Goal: Task Accomplishment & Management: Manage account settings

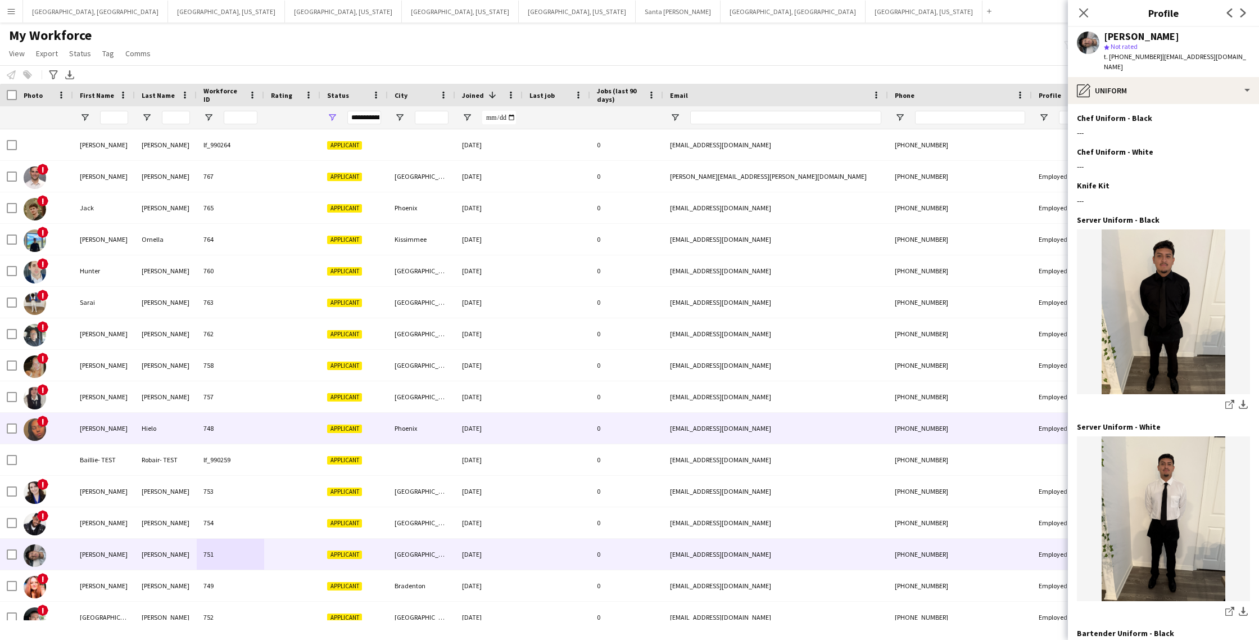
scroll to position [233, 0]
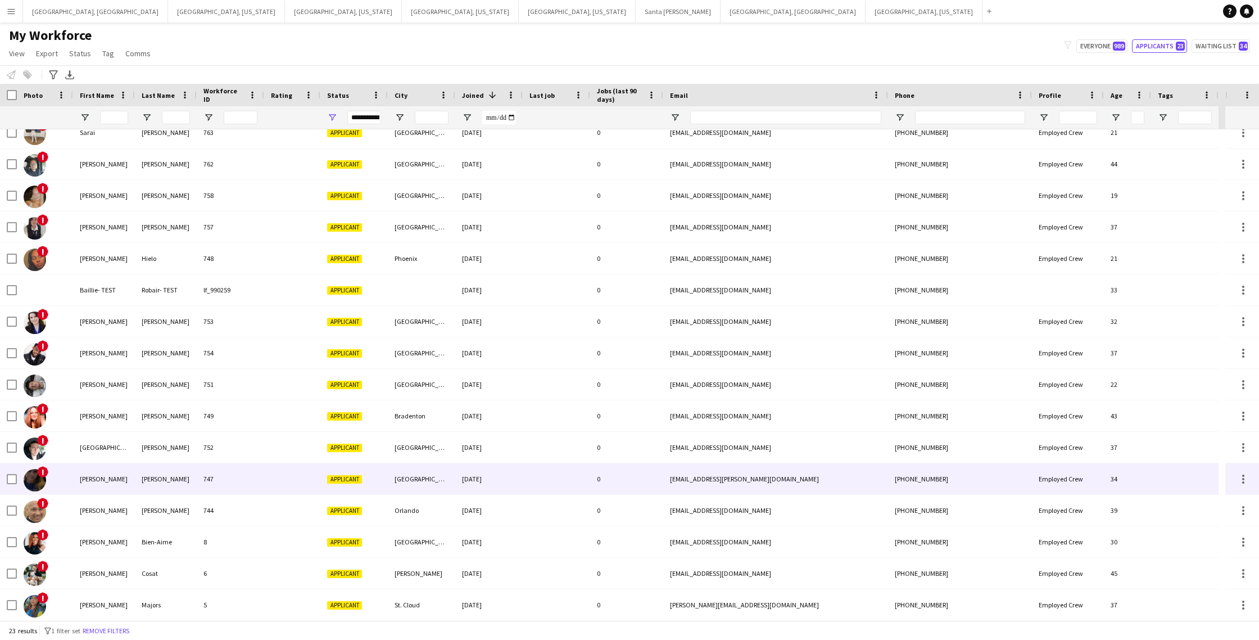
scroll to position [168, 0]
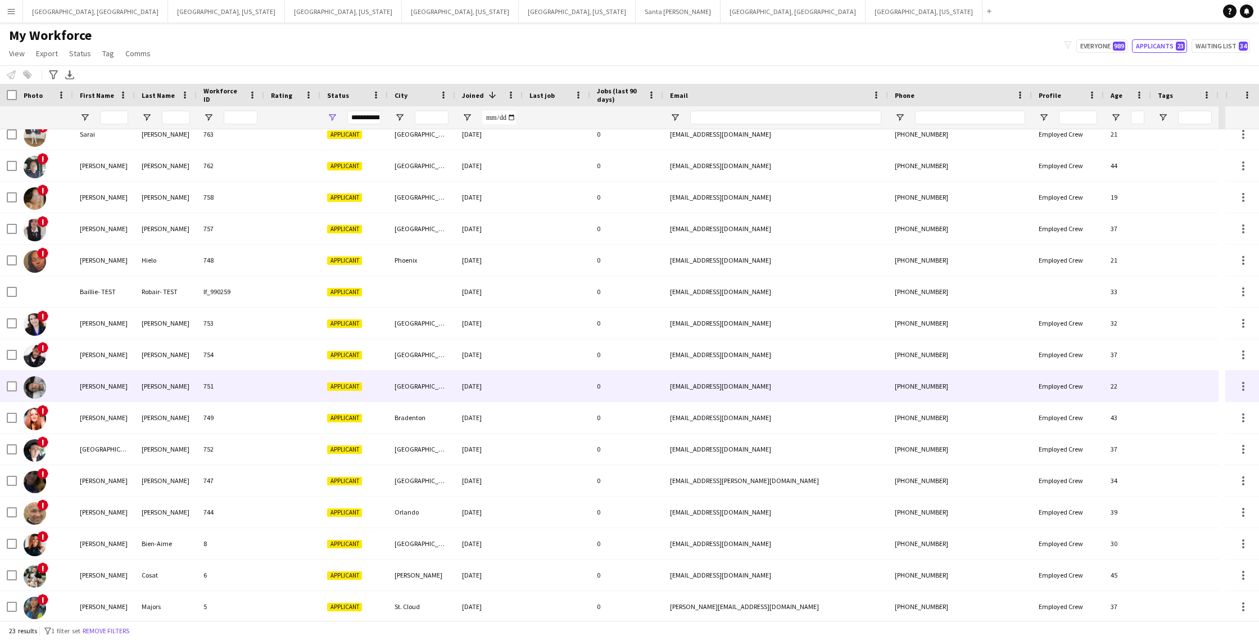
click at [772, 387] on div "[EMAIL_ADDRESS][DOMAIN_NAME]" at bounding box center [775, 385] width 225 height 31
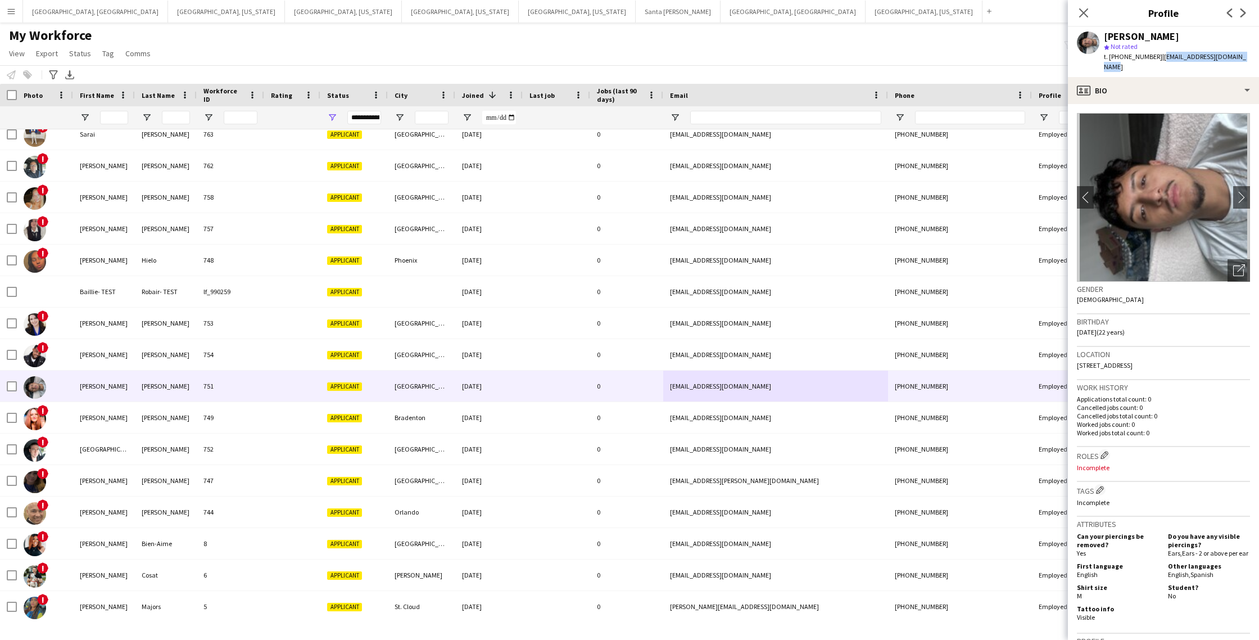
drag, startPoint x: 1235, startPoint y: 56, endPoint x: 1155, endPoint y: 60, distance: 79.9
click at [1155, 60] on div "Elmer Santiago star Not rated t. +12392953555 | elmersantiago793@gmail.com" at bounding box center [1163, 52] width 191 height 50
copy span "[EMAIL_ADDRESS][DOMAIN_NAME]"
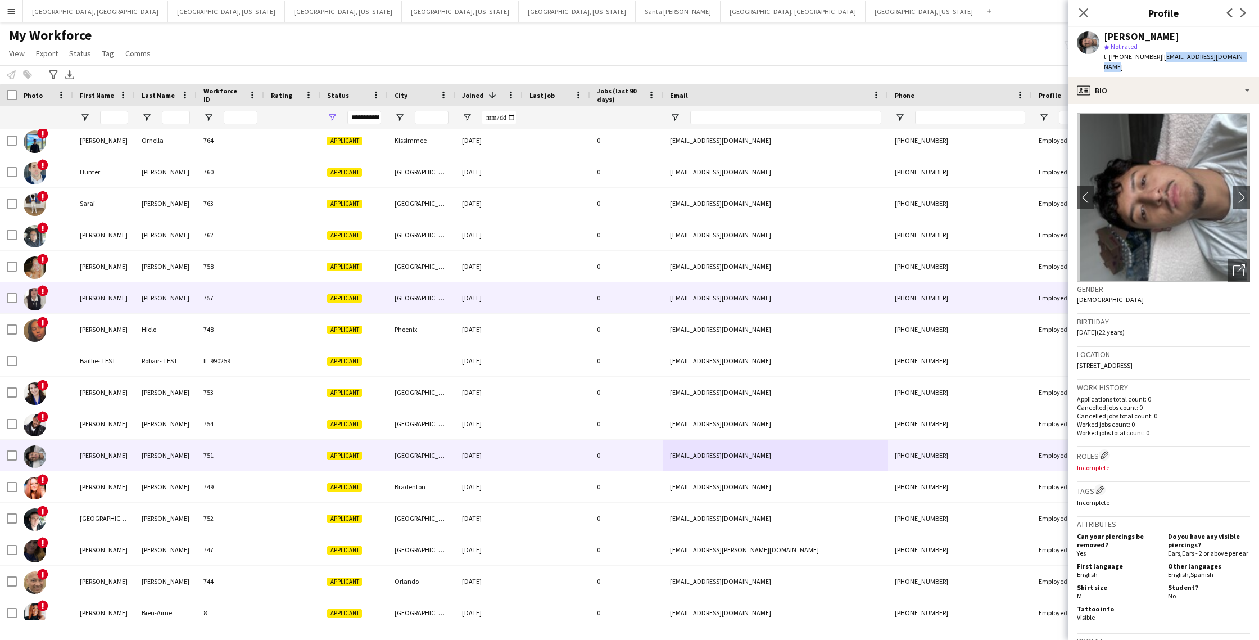
scroll to position [86, 0]
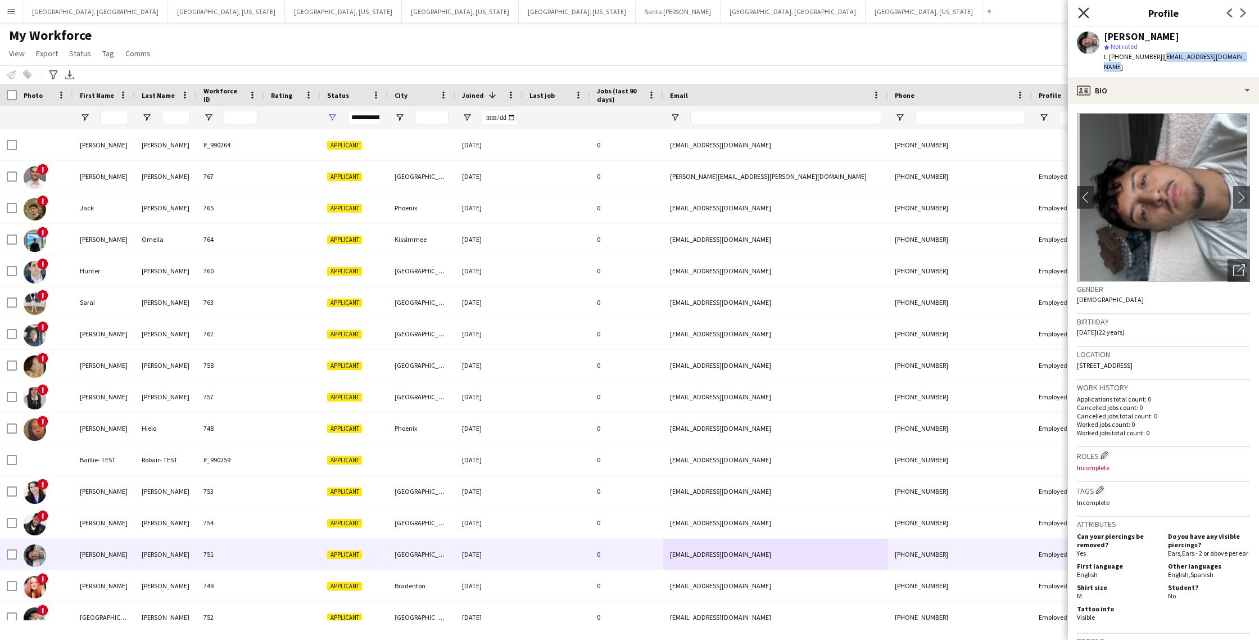
click at [1081, 13] on icon "Close pop-in" at bounding box center [1083, 12] width 11 height 11
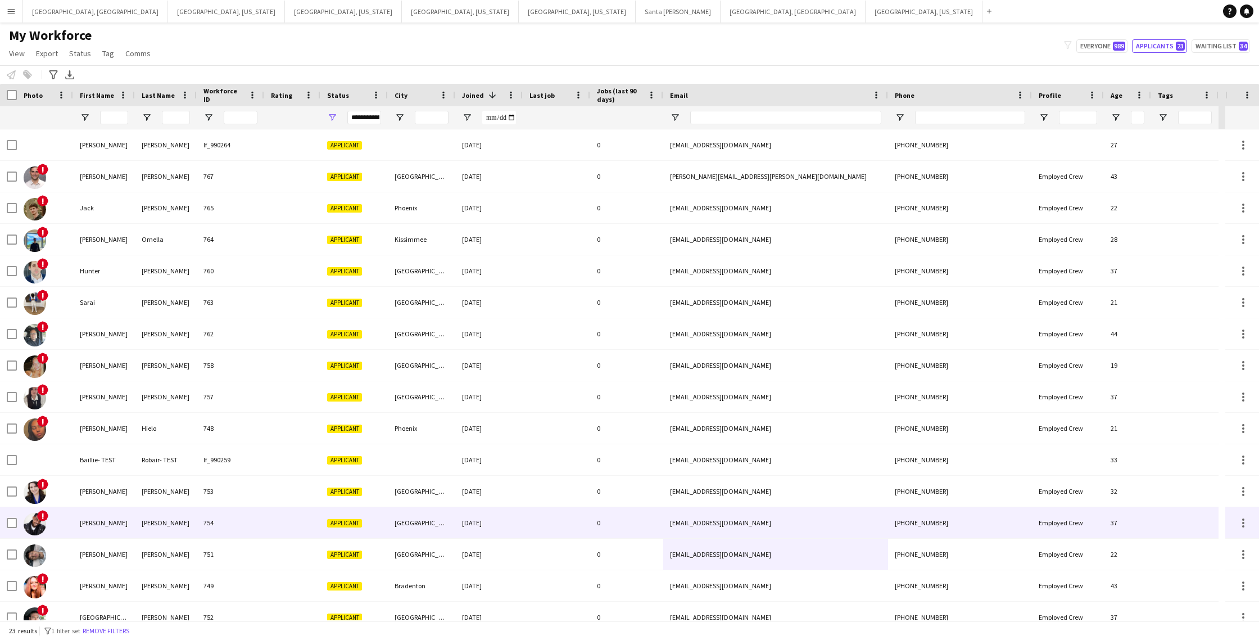
scroll to position [233, 0]
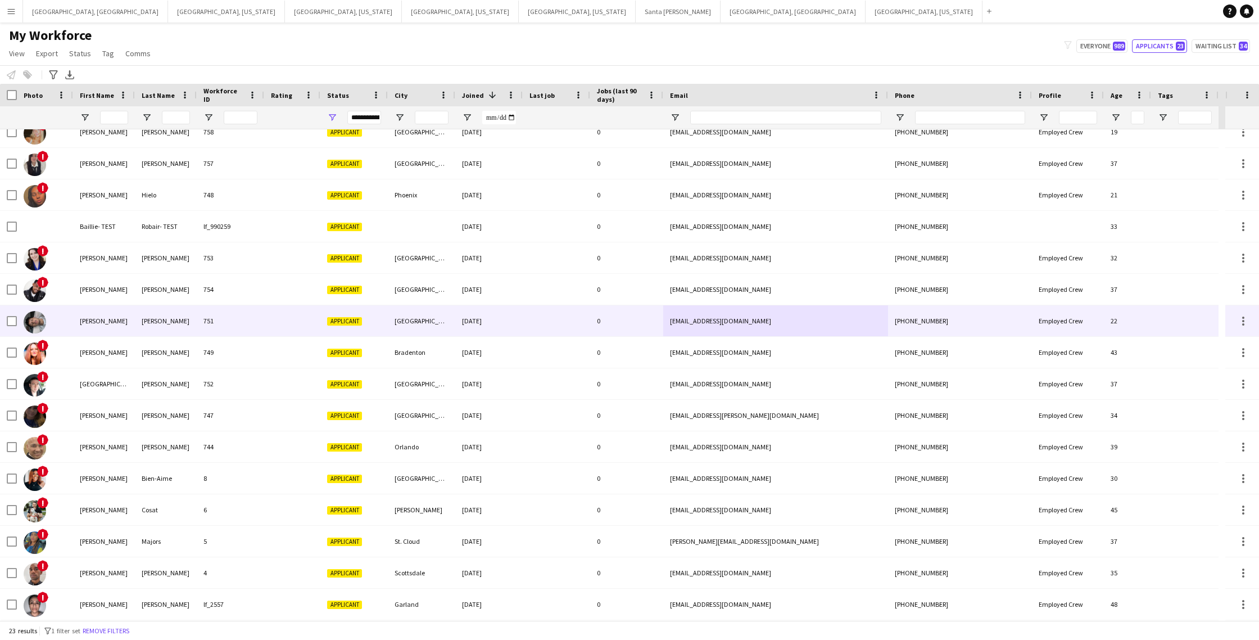
click at [574, 328] on div at bounding box center [556, 320] width 67 height 31
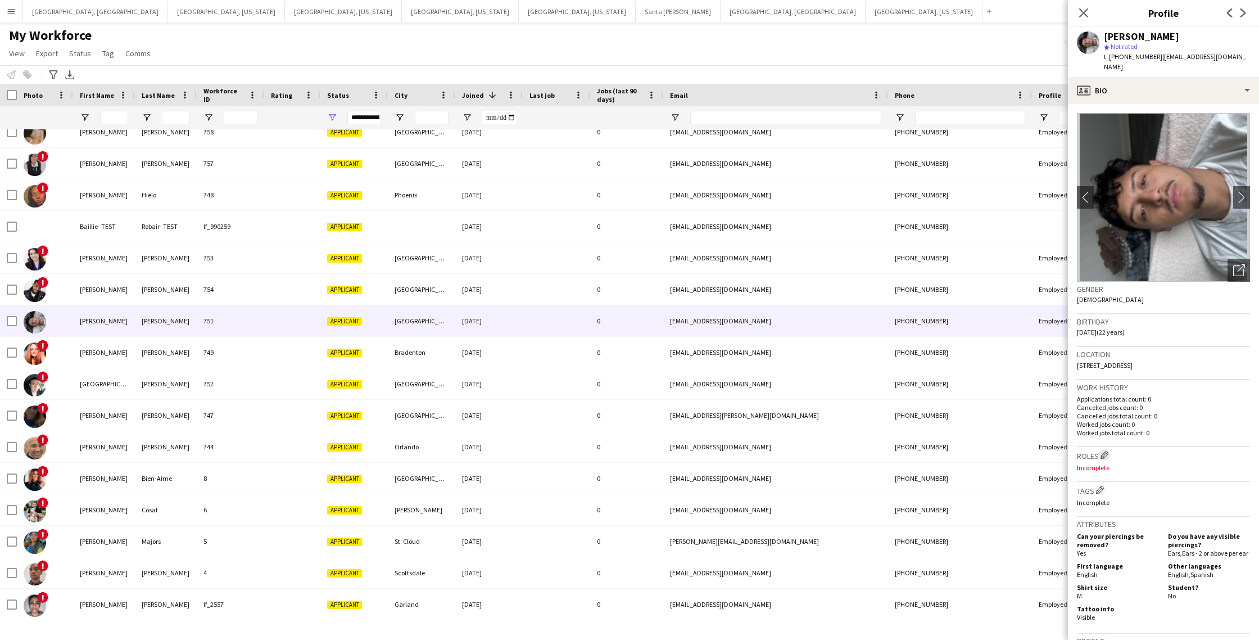
click at [1105, 451] on app-icon "Edit crew company roles" at bounding box center [1104, 455] width 8 height 8
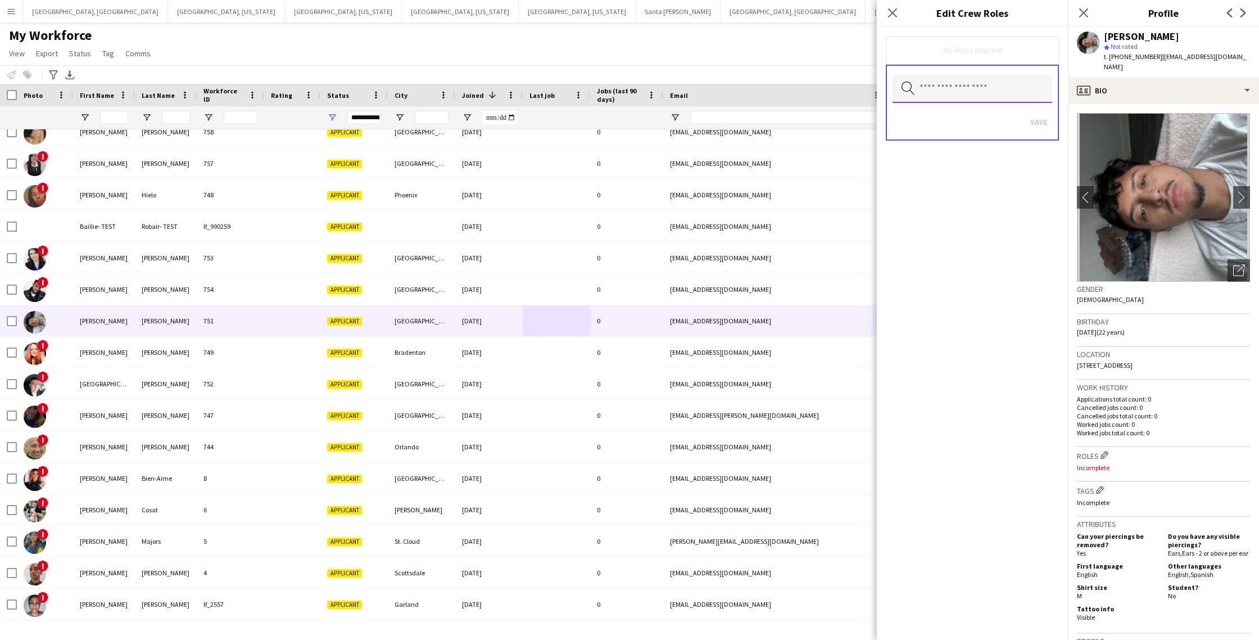
click at [945, 90] on input "text" at bounding box center [972, 89] width 160 height 28
type input "*"
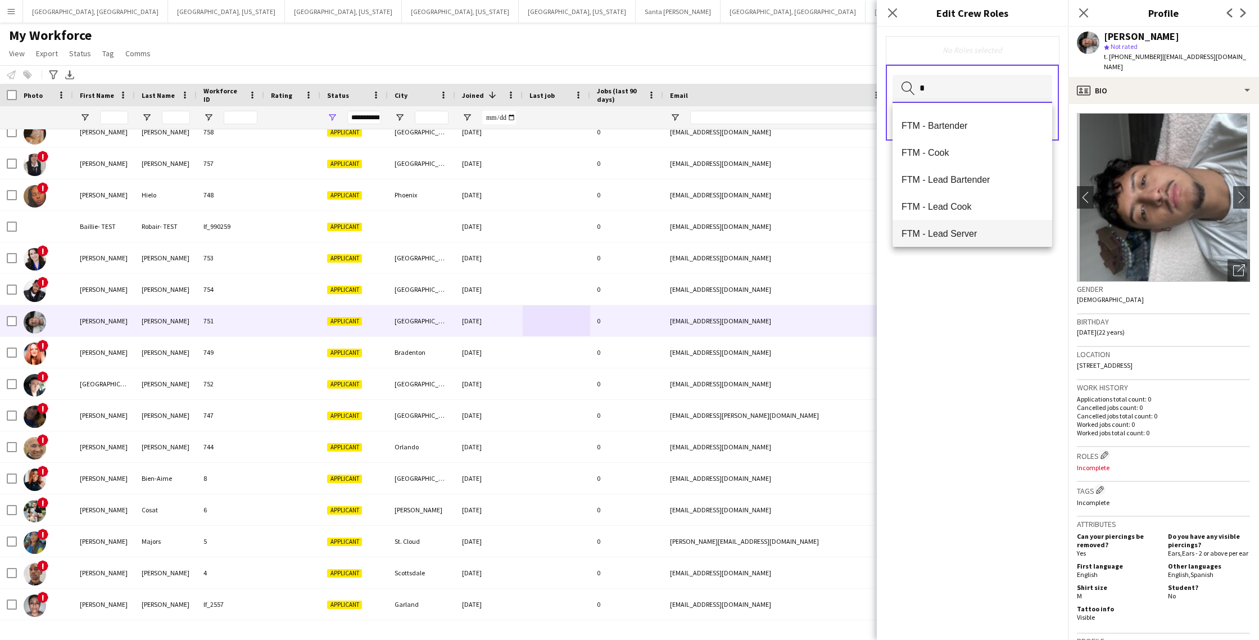
scroll to position [157, 0]
type input "*"
click at [958, 235] on span "FTM - Server" at bounding box center [972, 233] width 142 height 11
click at [996, 52] on div "FTM - Server Remove" at bounding box center [972, 50] width 155 height 11
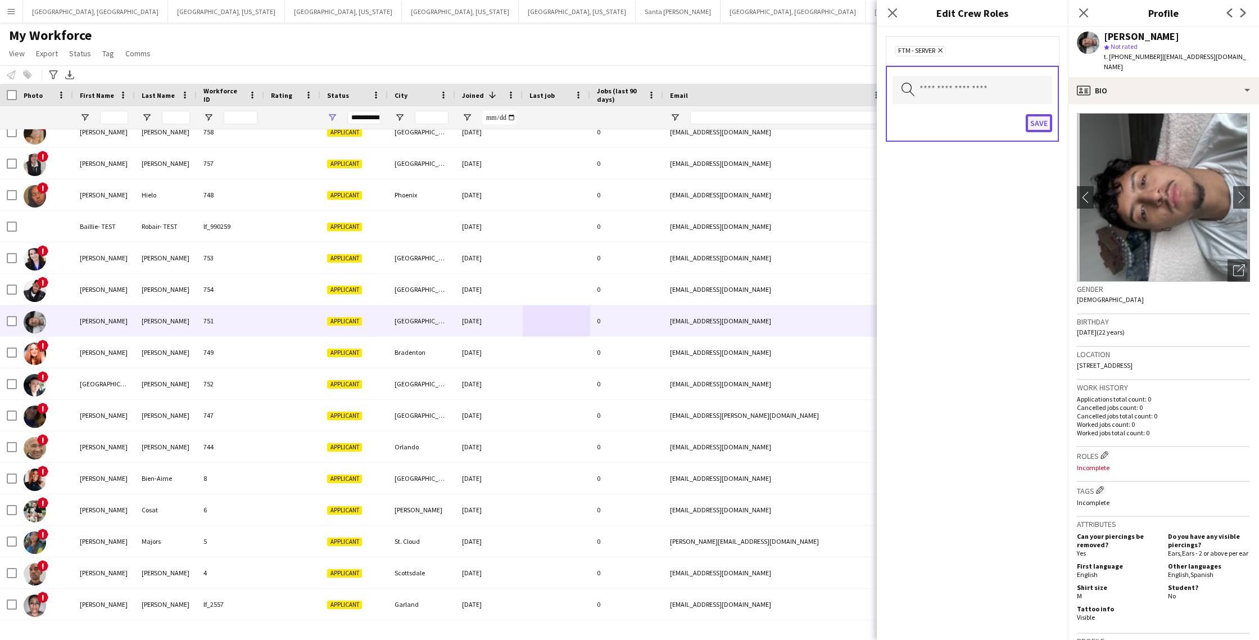
click at [1039, 126] on button "Save" at bounding box center [1039, 123] width 26 height 18
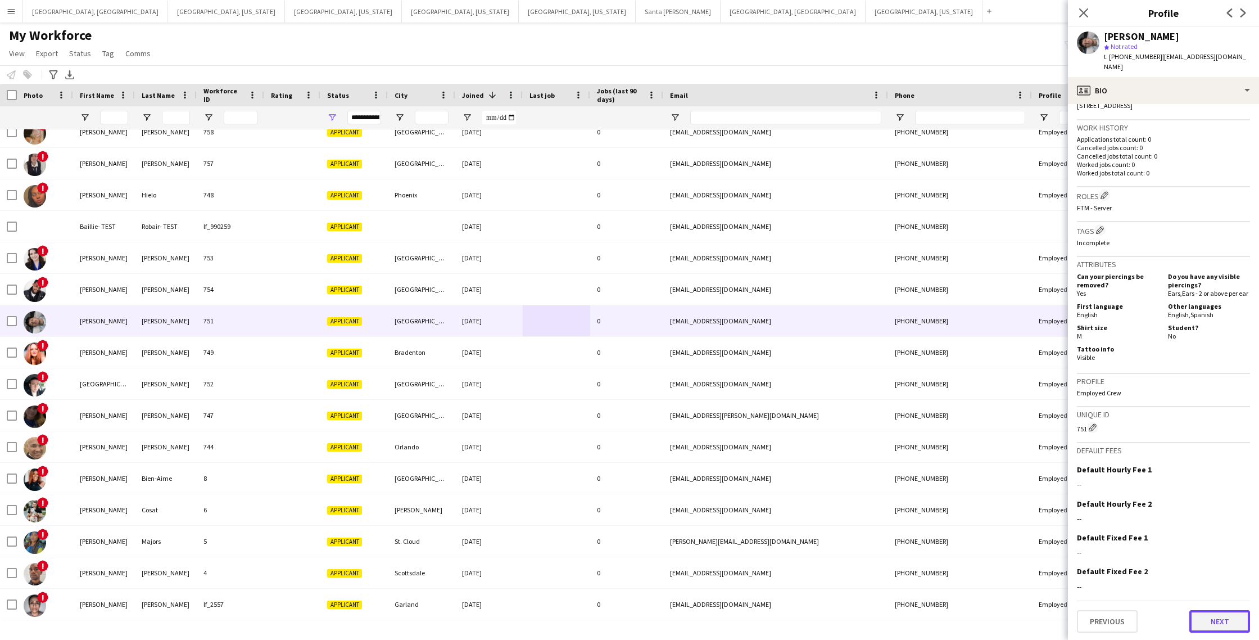
scroll to position [259, 0]
click at [1226, 624] on button "Next" at bounding box center [1219, 622] width 61 height 22
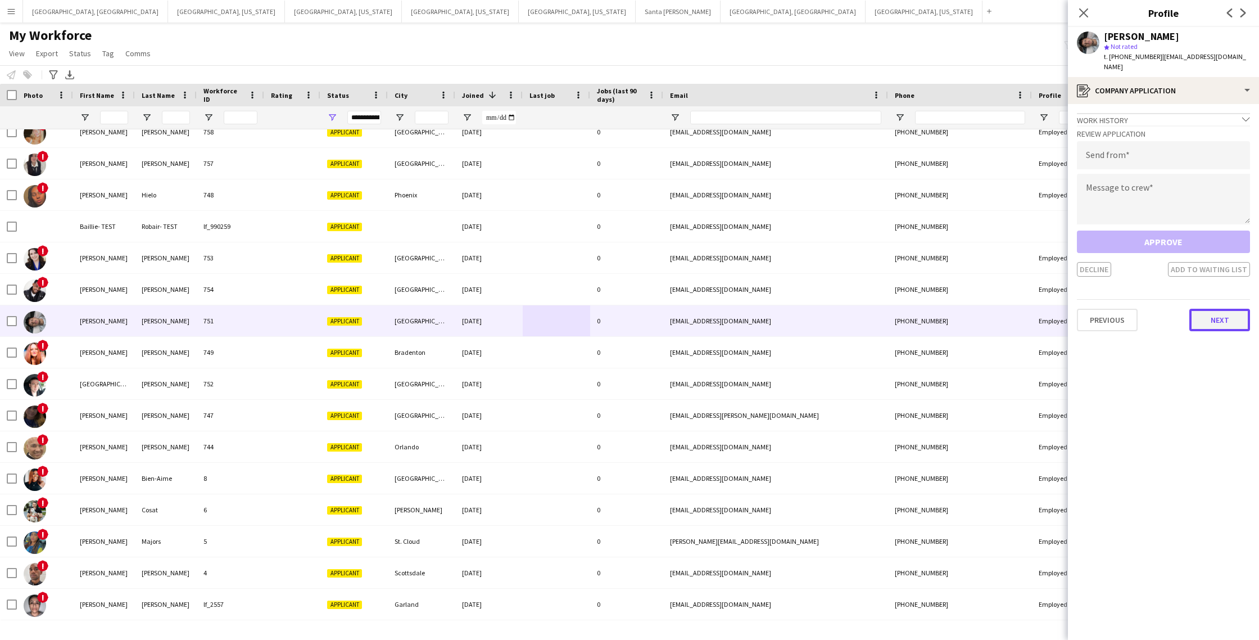
click at [1208, 313] on button "Next" at bounding box center [1219, 320] width 61 height 22
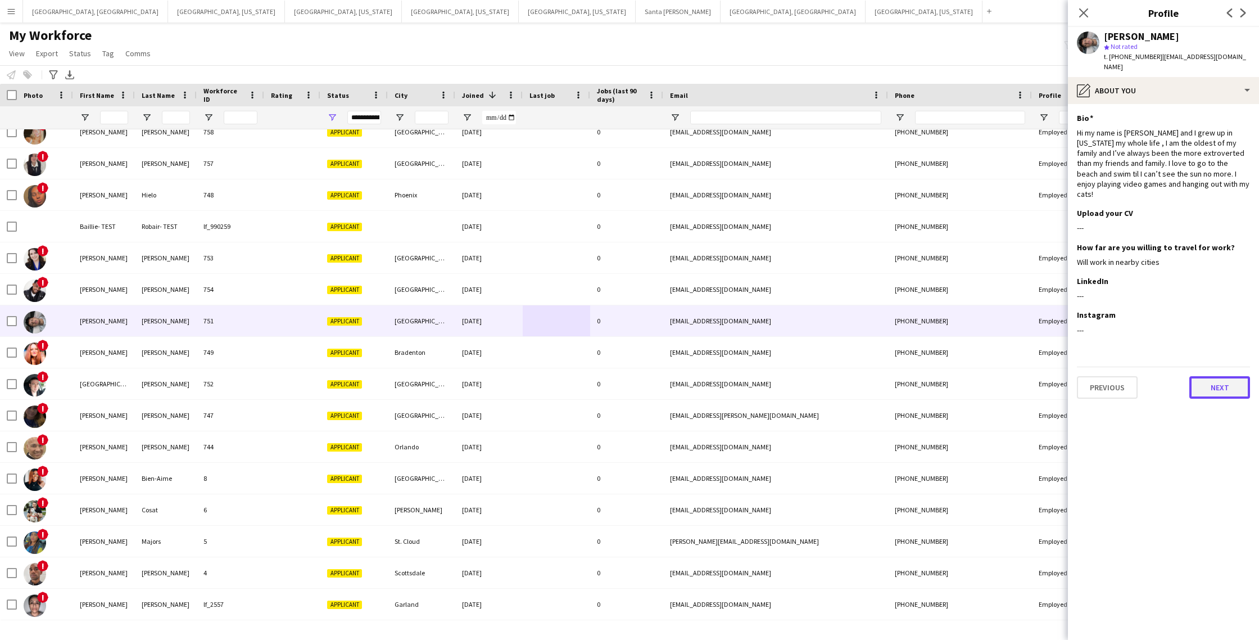
click at [1219, 376] on button "Next" at bounding box center [1219, 387] width 61 height 22
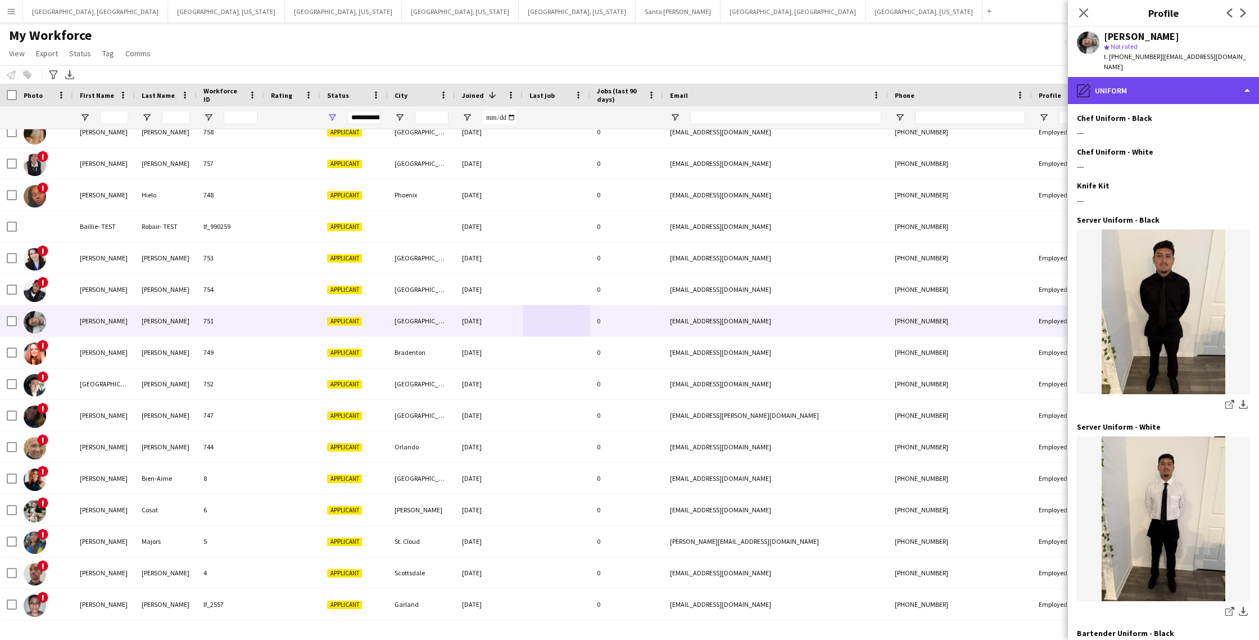
click at [1176, 81] on div "pencil4 Uniform" at bounding box center [1163, 90] width 191 height 27
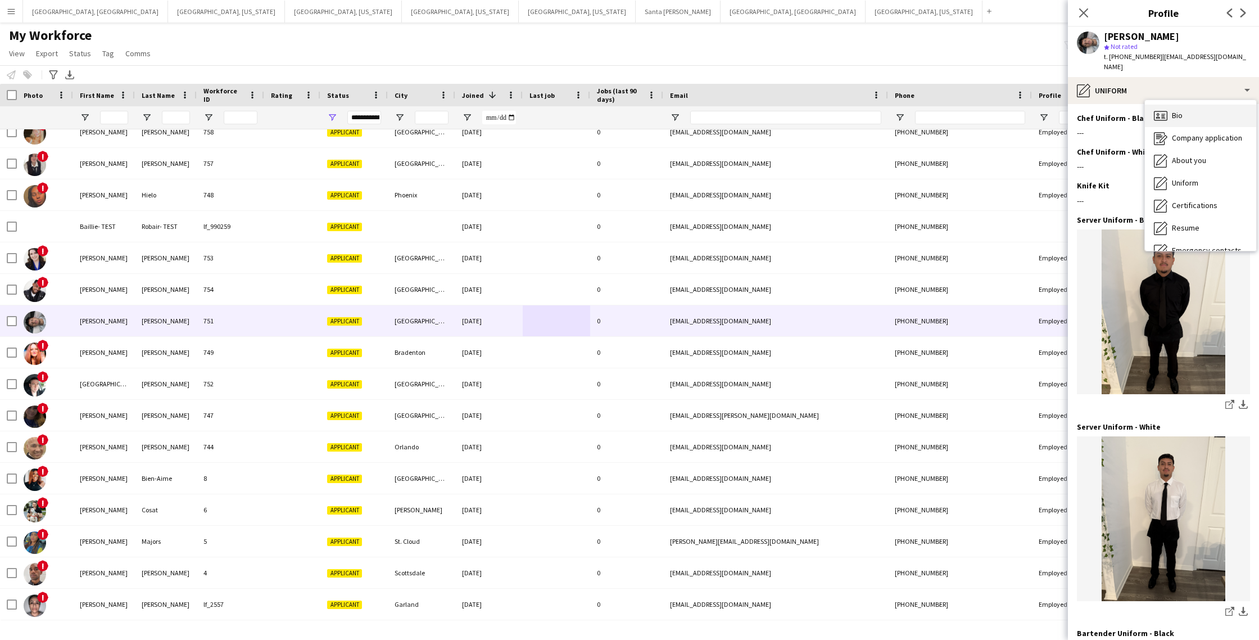
click at [1178, 110] on span "Bio" at bounding box center [1177, 115] width 11 height 10
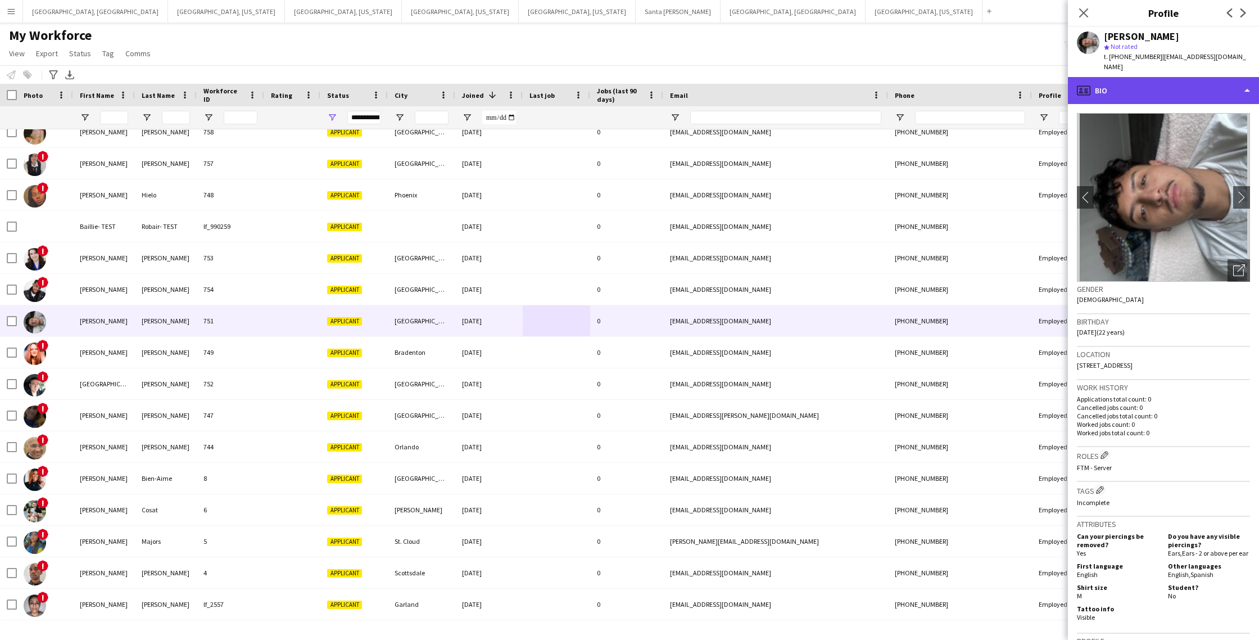
click at [1144, 83] on div "profile Bio" at bounding box center [1163, 90] width 191 height 27
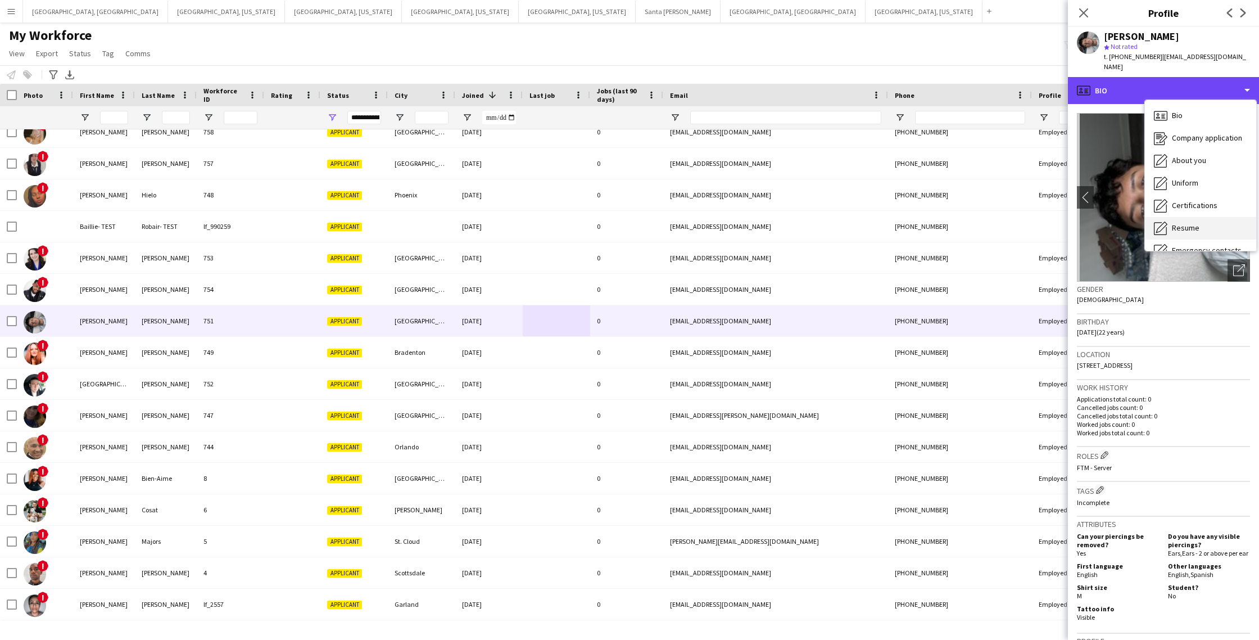
scroll to position [61, 0]
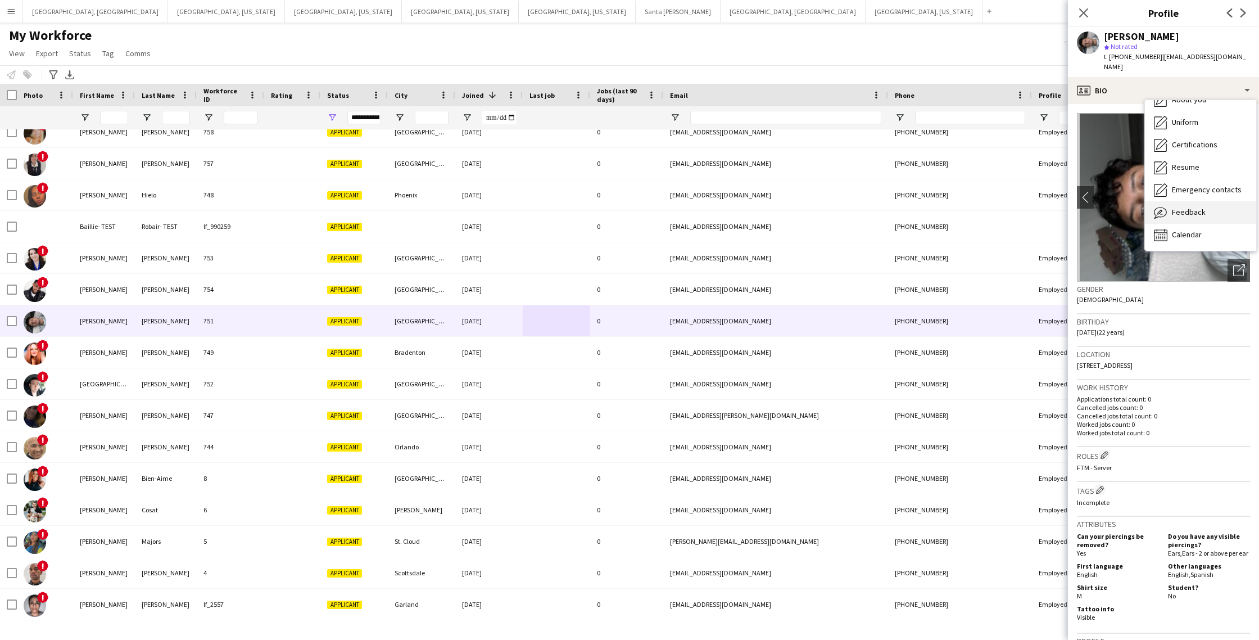
click at [1194, 207] on span "Feedback" at bounding box center [1189, 212] width 34 height 10
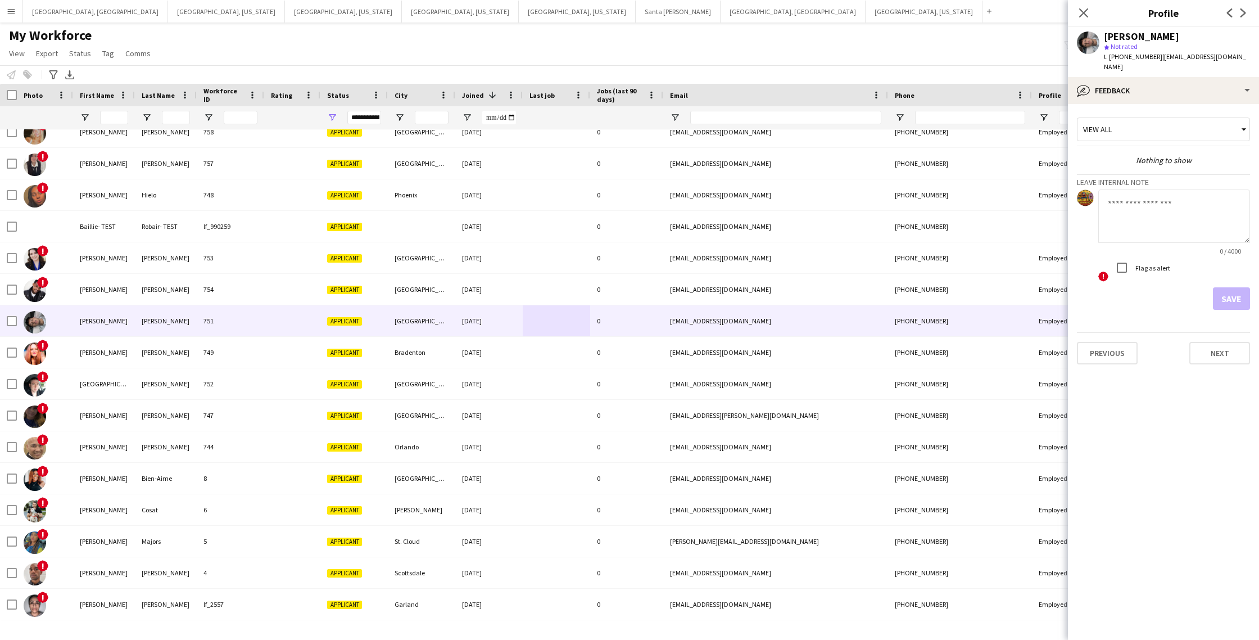
click at [1161, 205] on textarea at bounding box center [1174, 215] width 152 height 53
type textarea "**********"
click at [1228, 287] on button "Save" at bounding box center [1231, 298] width 37 height 22
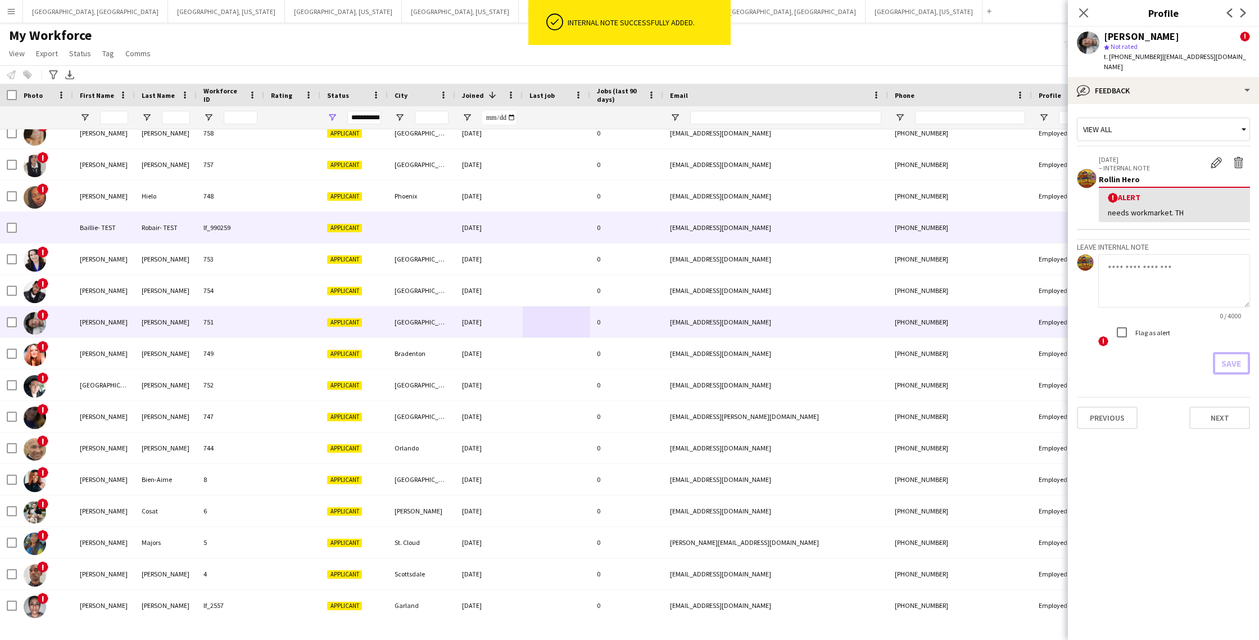
scroll to position [0, 0]
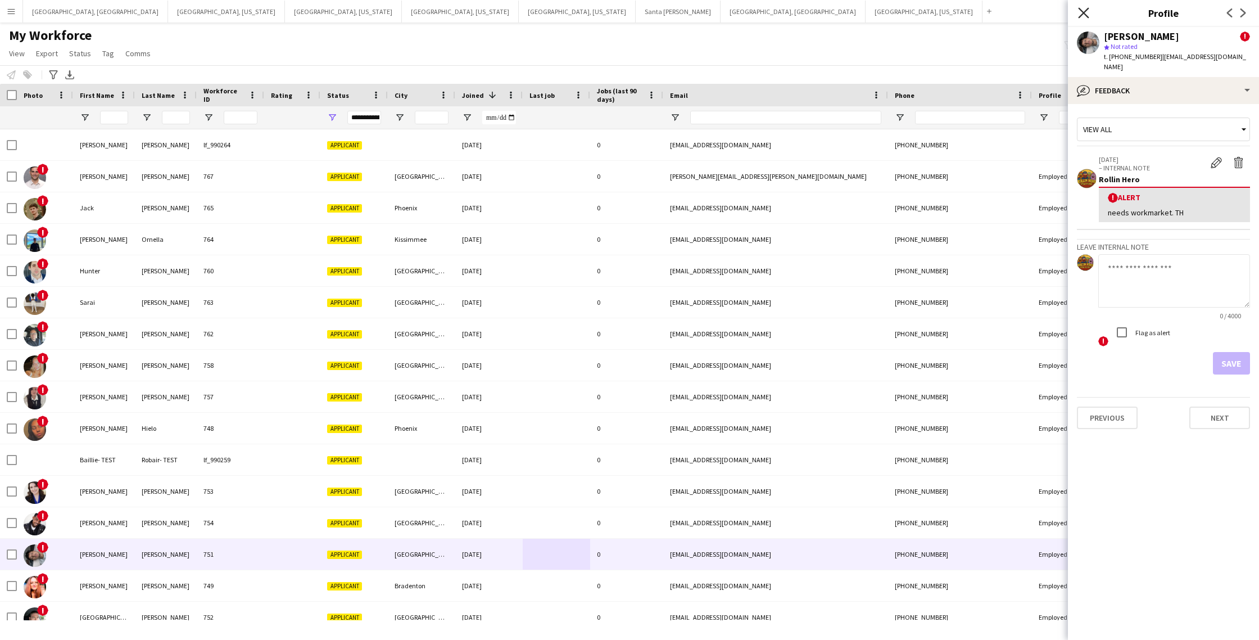
click at [1083, 13] on icon at bounding box center [1083, 12] width 11 height 11
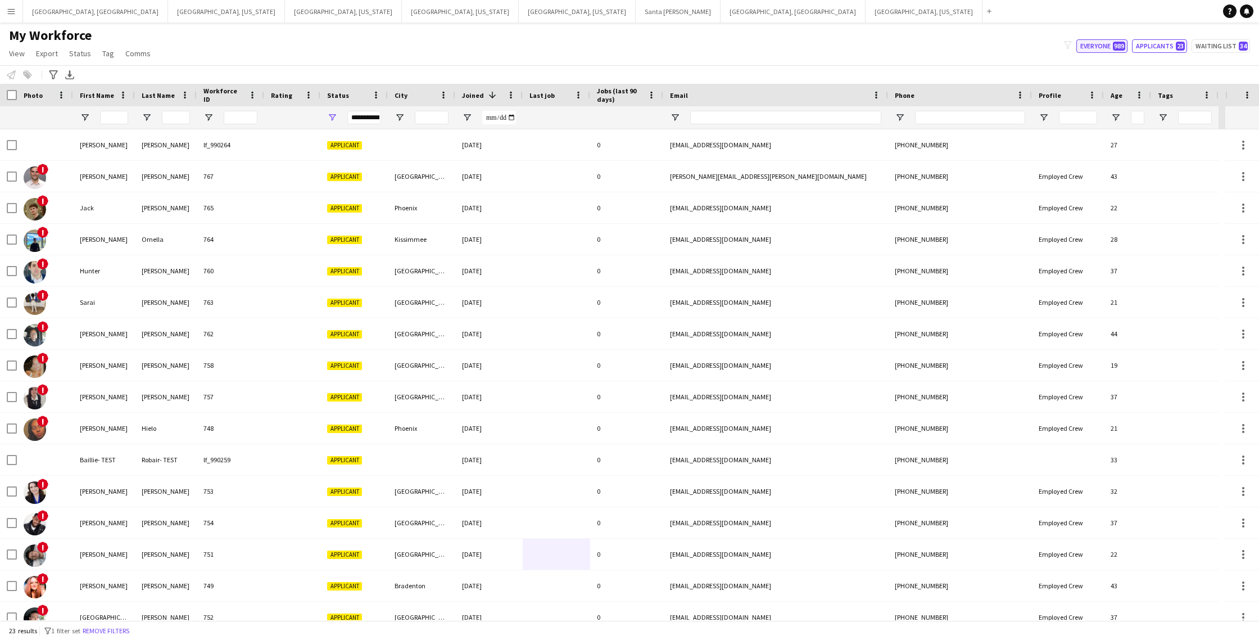
click at [1113, 48] on button "Everyone 989" at bounding box center [1101, 45] width 51 height 13
type input "**********"
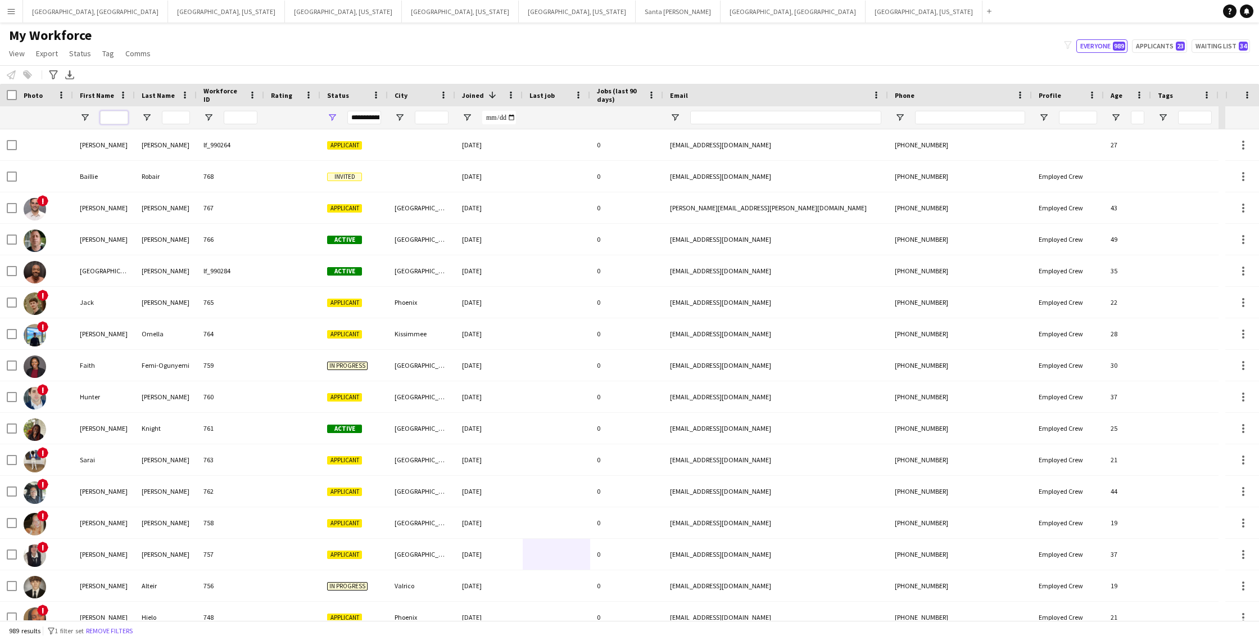
click at [110, 117] on input "First Name Filter Input" at bounding box center [114, 117] width 28 height 13
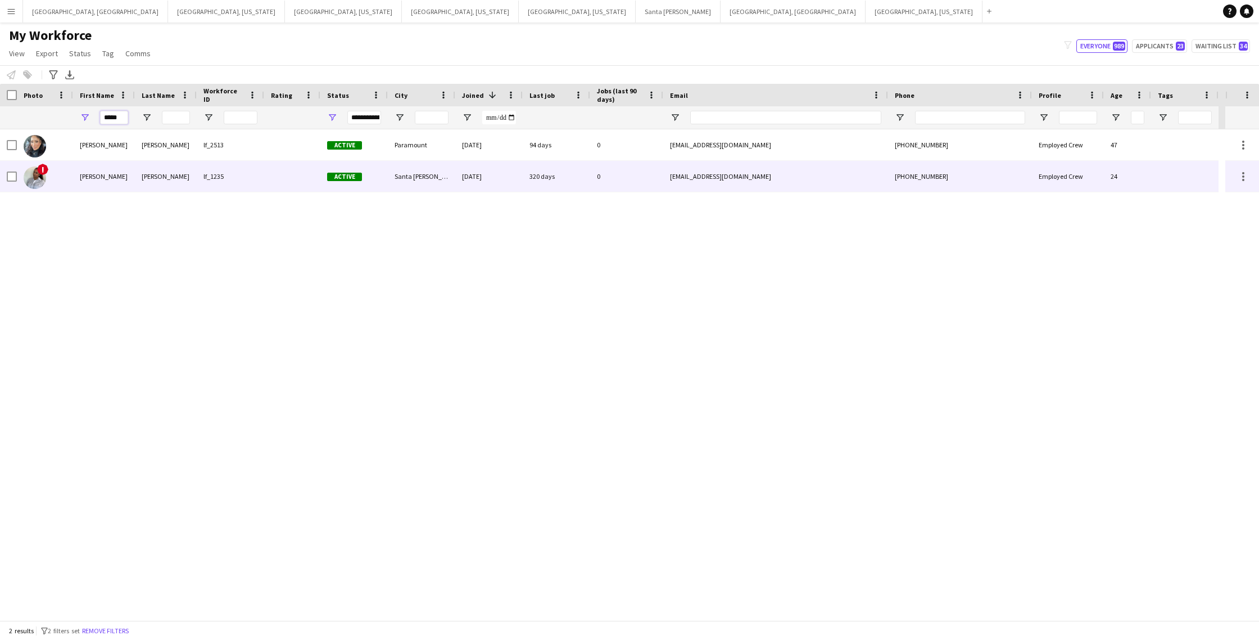
type input "*****"
click at [275, 182] on div at bounding box center [292, 176] width 56 height 31
